Goal: Transaction & Acquisition: Purchase product/service

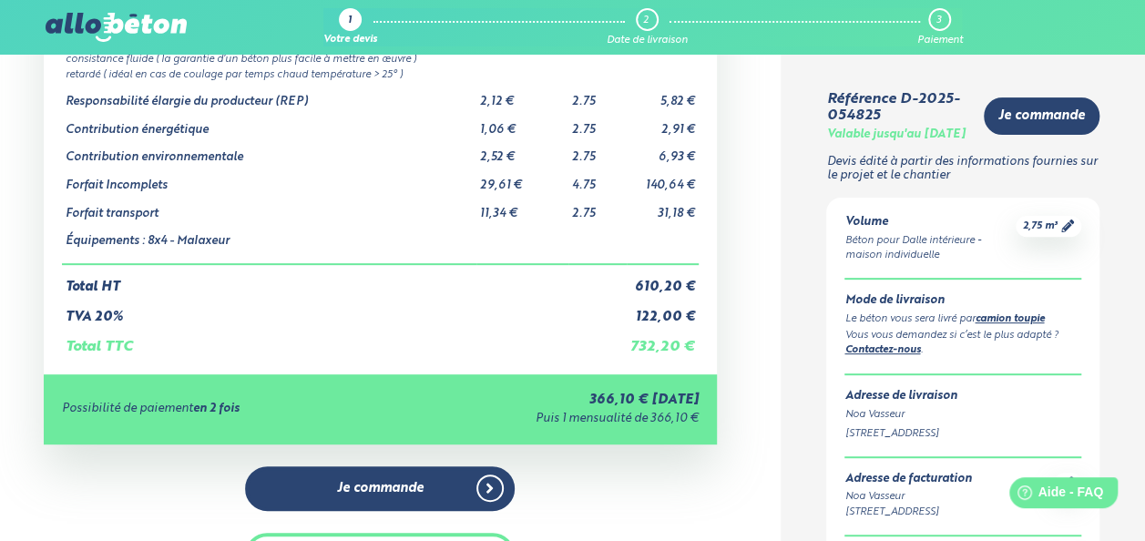
scroll to position [204, 0]
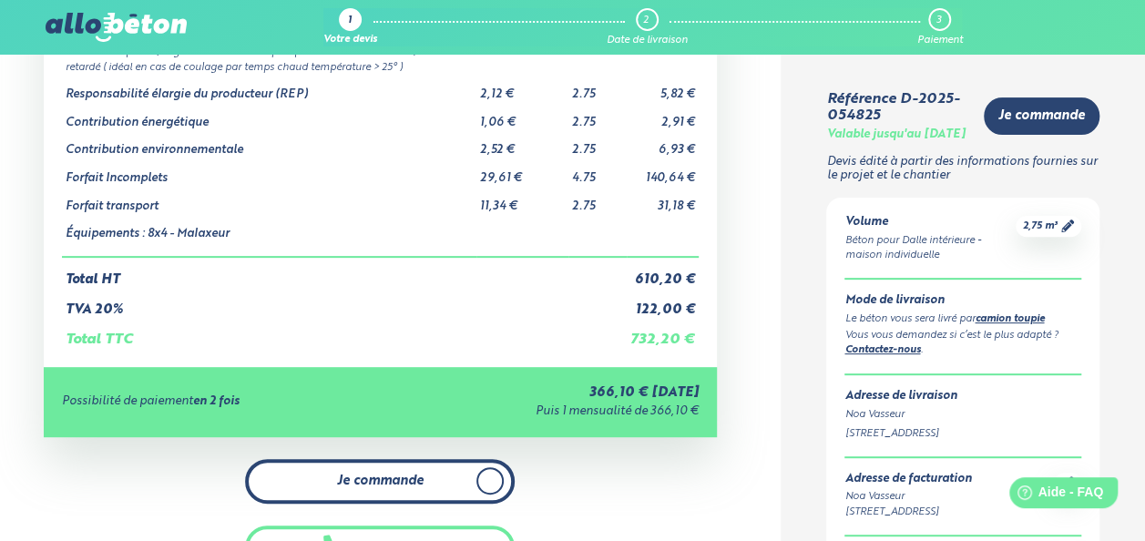
click at [413, 488] on span "Je commande" at bounding box center [380, 480] width 86 height 15
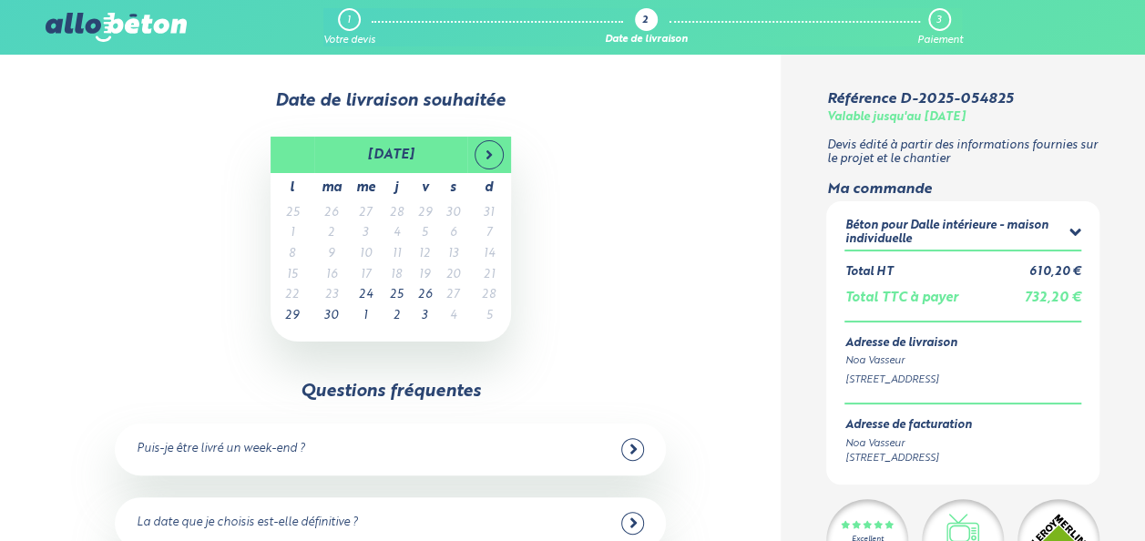
click at [428, 299] on td "26" at bounding box center [425, 295] width 28 height 21
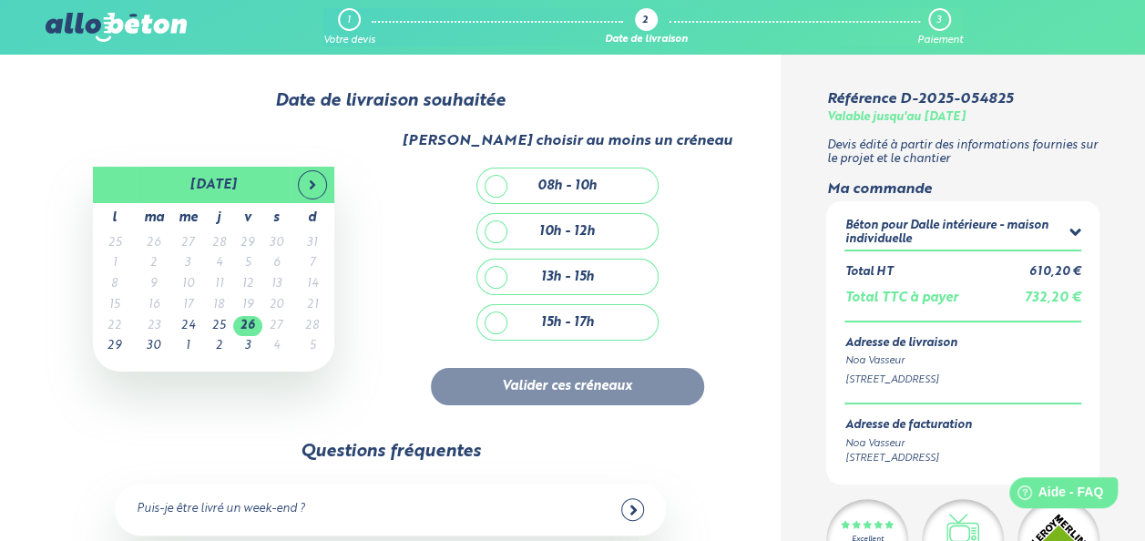
click at [507, 326] on div "15h - 17h" at bounding box center [567, 322] width 180 height 35
checkbox input "true"
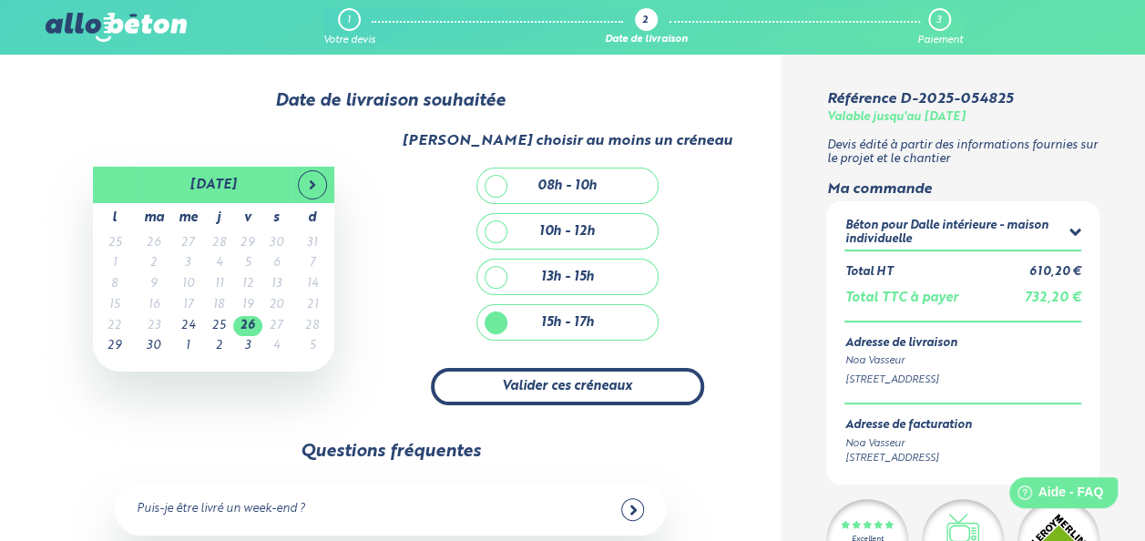
click at [516, 388] on button "Valider ces créneaux" at bounding box center [567, 386] width 273 height 37
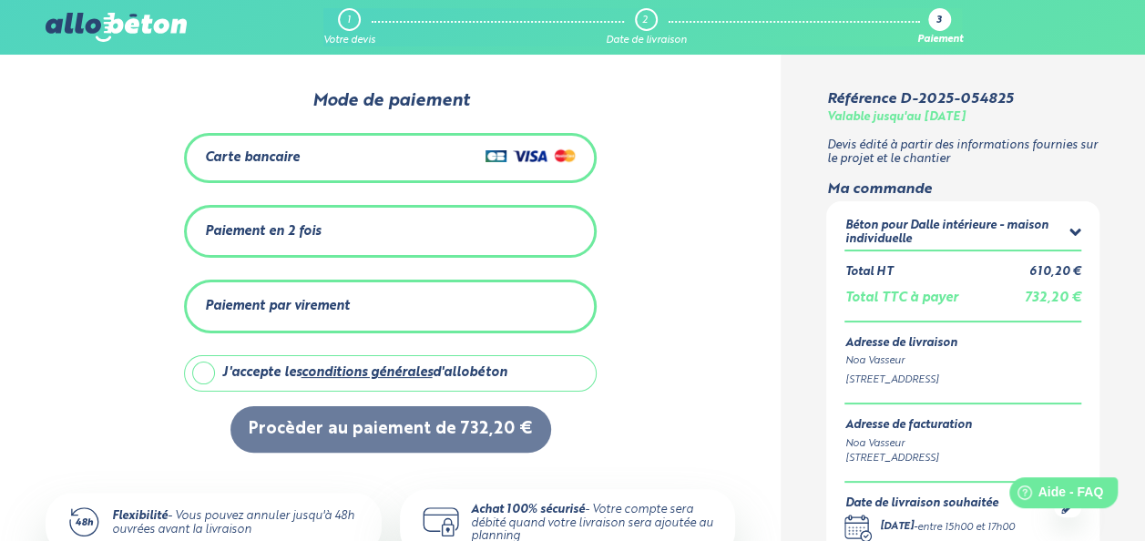
click at [283, 156] on div "Carte bancaire" at bounding box center [252, 157] width 95 height 15
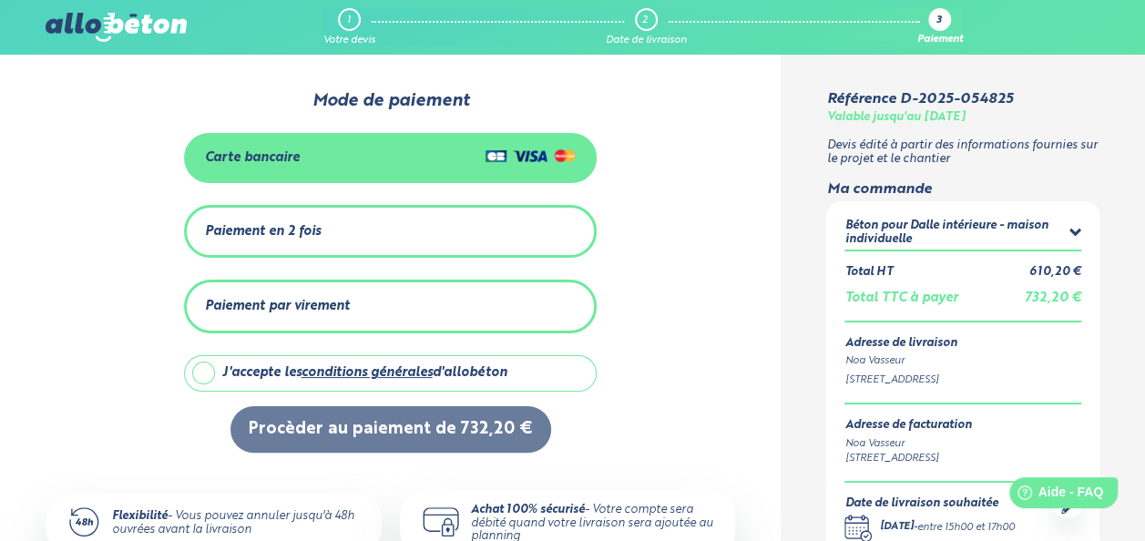
click at [228, 375] on div "J'accepte les conditions générales d'allobéton" at bounding box center [364, 372] width 285 height 15
checkbox input "true"
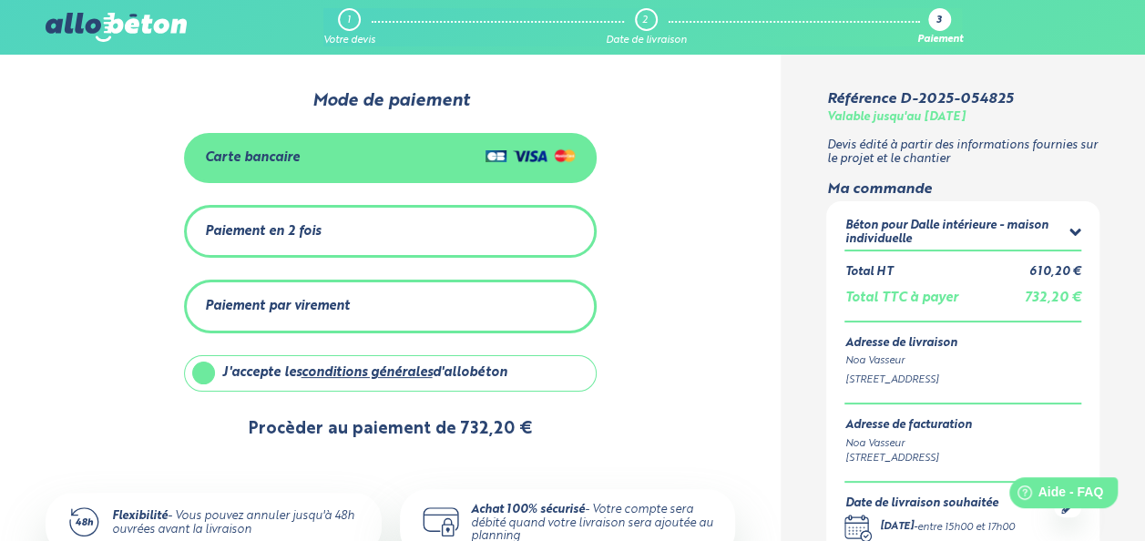
click at [288, 421] on button "Procèder au paiement de 732,20 €" at bounding box center [390, 429] width 321 height 46
